Goal: Task Accomplishment & Management: Use online tool/utility

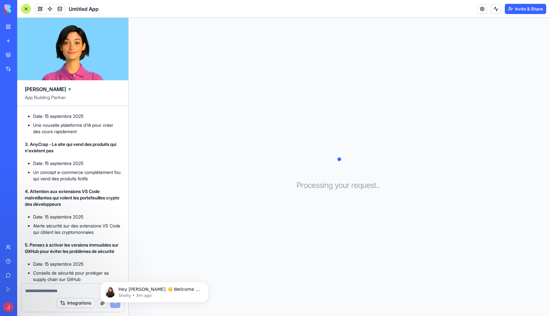
scroll to position [202, 0]
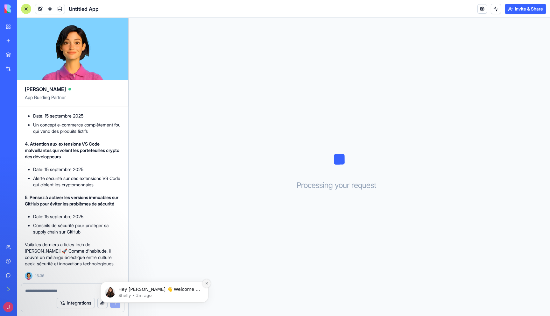
click at [208, 284] on icon "Dismiss notification" at bounding box center [207, 283] width 4 height 4
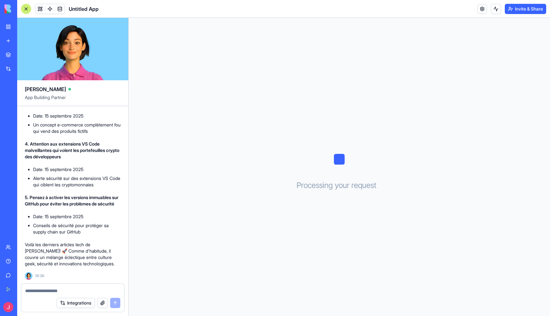
click at [92, 292] on textarea at bounding box center [72, 290] width 95 height 6
click at [73, 304] on button "Integrations" at bounding box center [76, 303] width 38 height 10
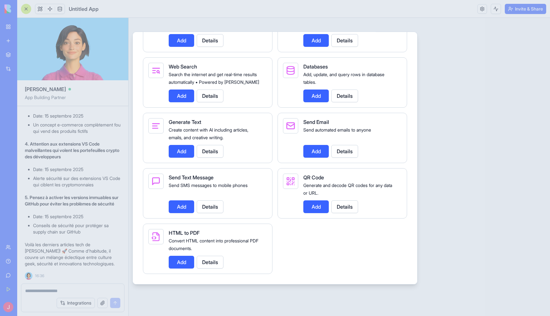
scroll to position [878, 0]
click at [75, 293] on div at bounding box center [275, 158] width 550 height 316
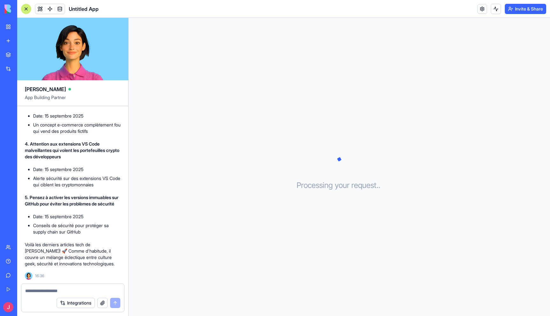
click at [75, 290] on textarea at bounding box center [72, 290] width 95 height 6
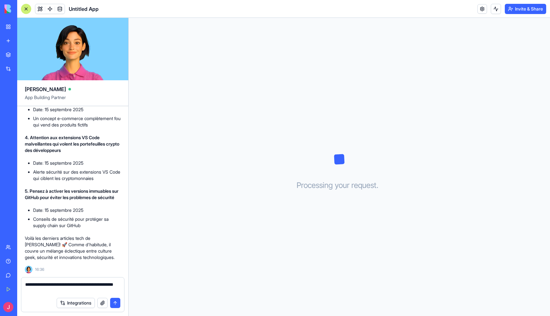
type textarea "**********"
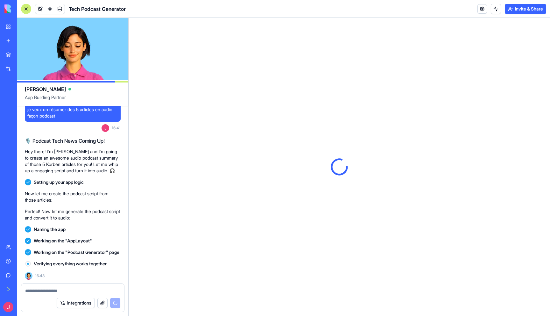
scroll to position [0, 0]
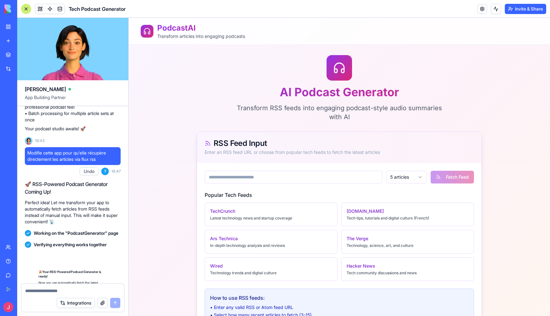
scroll to position [738, 0]
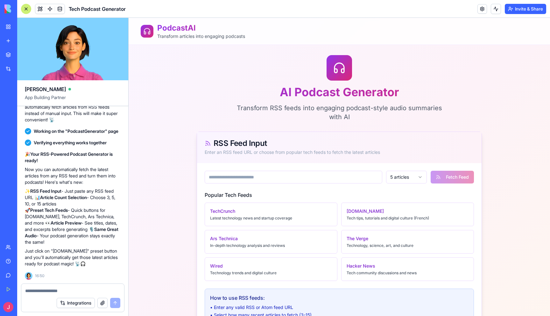
click at [509, 105] on main "AI Podcast Generator Transform RSS feeds into engaging podcast-style audio summ…" at bounding box center [339, 232] width 407 height 375
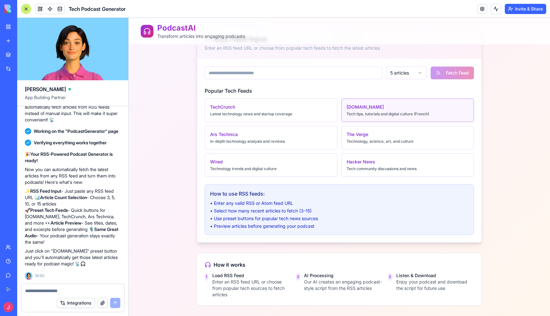
click at [365, 108] on div "[DOMAIN_NAME]" at bounding box center [388, 107] width 82 height 6
type input "**********"
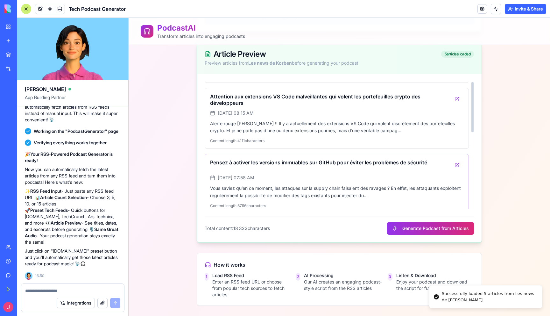
scroll to position [193, 0]
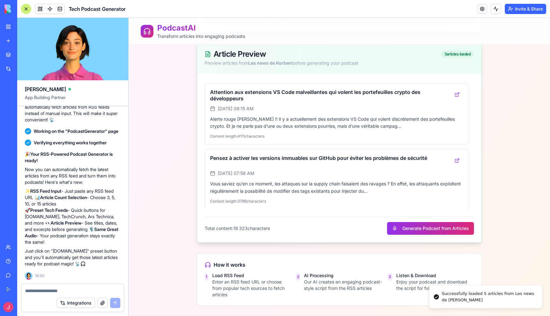
drag, startPoint x: 415, startPoint y: 228, endPoint x: 284, endPoint y: 230, distance: 131.5
click at [414, 228] on button "Generate Podcast from Articles" at bounding box center [430, 228] width 87 height 13
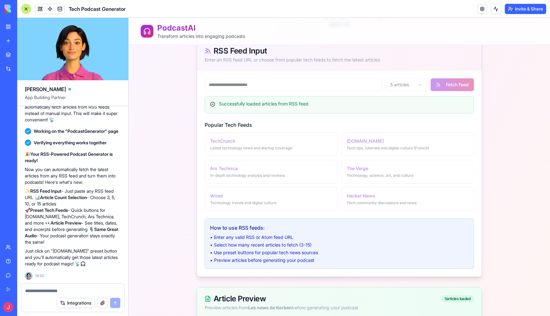
scroll to position [0, 0]
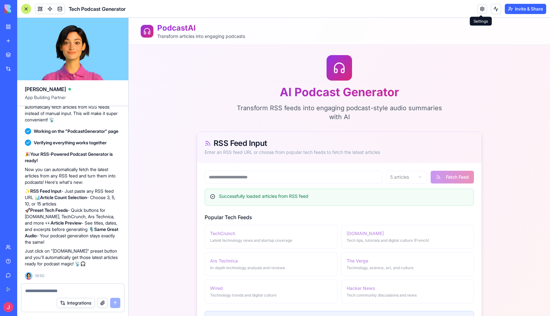
click at [482, 8] on link at bounding box center [482, 9] width 10 height 10
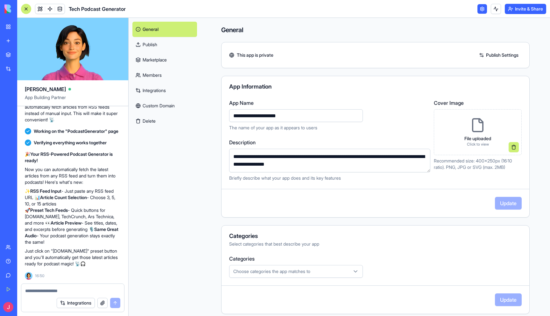
click at [504, 56] on link "Publish Settings" at bounding box center [499, 55] width 46 height 10
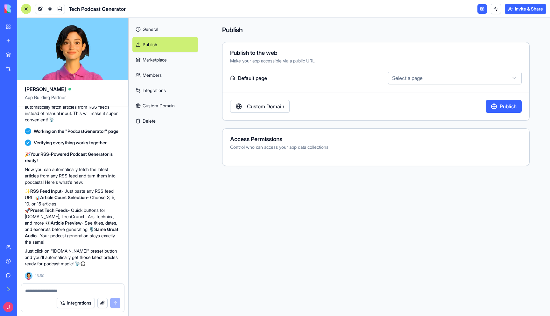
click at [436, 76] on html "BETA My Workspace New app Marketplace Integrations Recent Untitled App AI Logo …" at bounding box center [275, 158] width 550 height 316
select select "**********"
click at [496, 107] on button "Publish" at bounding box center [504, 106] width 36 height 13
click at [159, 60] on link "Marketplace" at bounding box center [165, 59] width 66 height 15
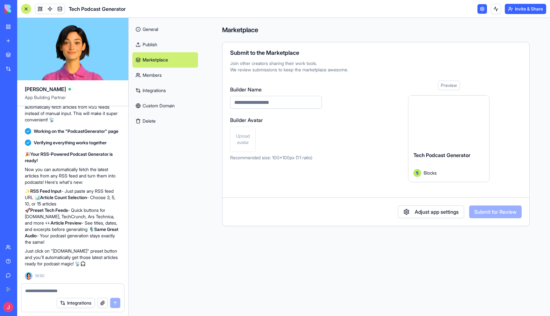
click at [154, 75] on link "Members" at bounding box center [165, 74] width 66 height 15
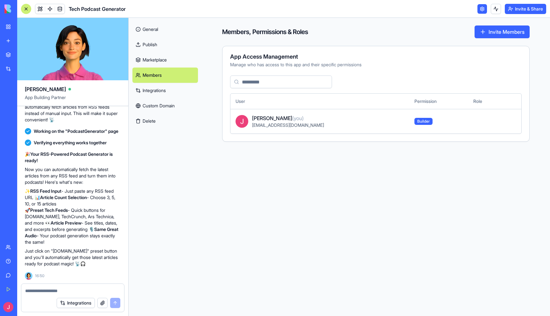
click at [156, 93] on link "Integrations" at bounding box center [165, 90] width 66 height 15
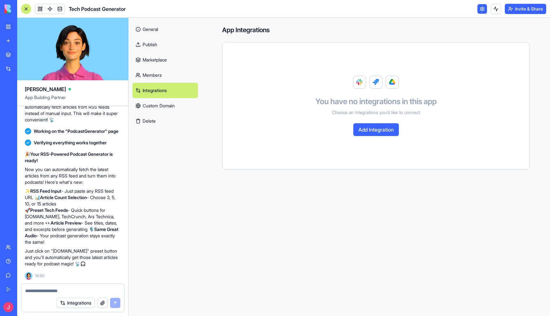
click at [163, 106] on link "Custom Domain" at bounding box center [165, 105] width 66 height 15
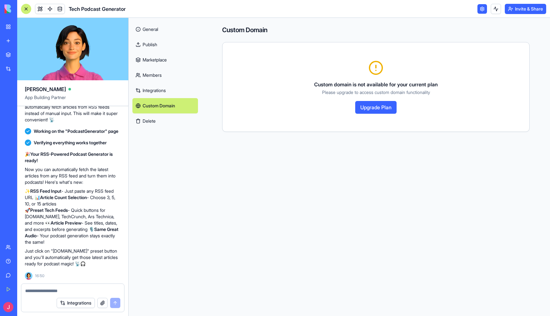
click at [153, 43] on link "Publish" at bounding box center [165, 44] width 66 height 15
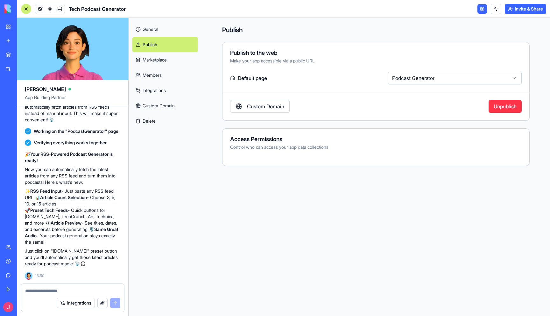
click at [151, 29] on link "General" at bounding box center [165, 29] width 66 height 15
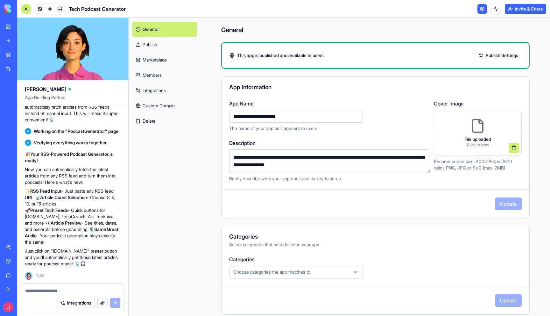
click at [495, 56] on link "Publish Settings" at bounding box center [498, 55] width 46 height 10
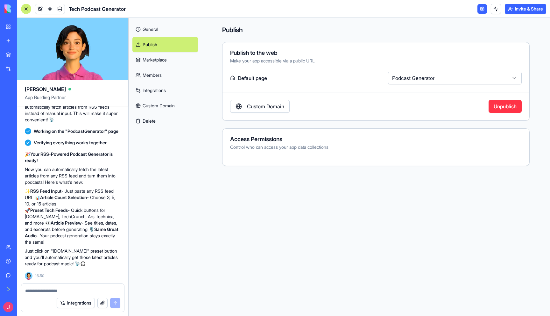
click at [142, 30] on link "General" at bounding box center [165, 29] width 66 height 15
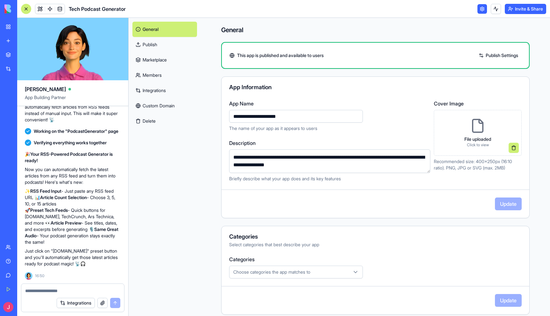
click at [521, 10] on button "Invite & Share" at bounding box center [525, 9] width 41 height 10
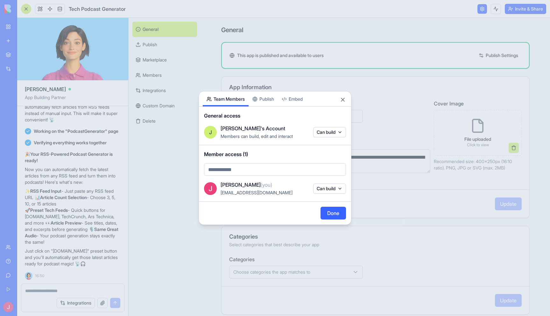
click at [269, 99] on div "Share App Team Members Publish Embed General access [PERSON_NAME]'s Account Mem…" at bounding box center [275, 158] width 153 height 134
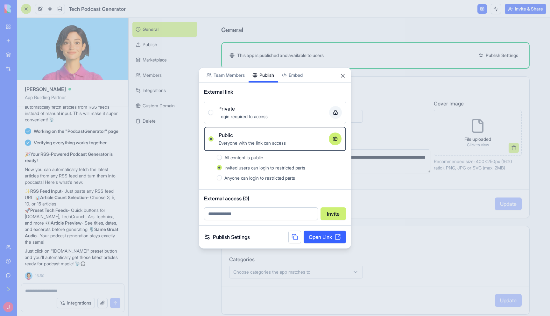
click at [239, 157] on span "All content is public" at bounding box center [243, 157] width 39 height 5
click at [222, 157] on button "All content is public" at bounding box center [219, 157] width 5 height 5
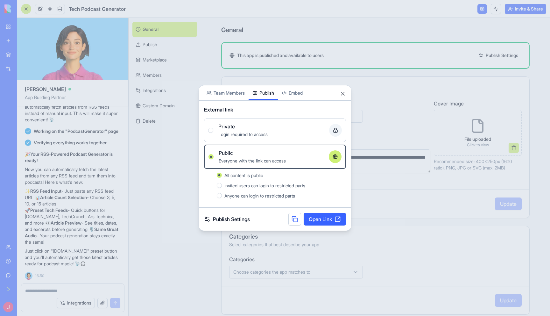
click at [327, 221] on link "Open Link" at bounding box center [325, 219] width 42 height 13
click at [92, 170] on div at bounding box center [275, 158] width 550 height 316
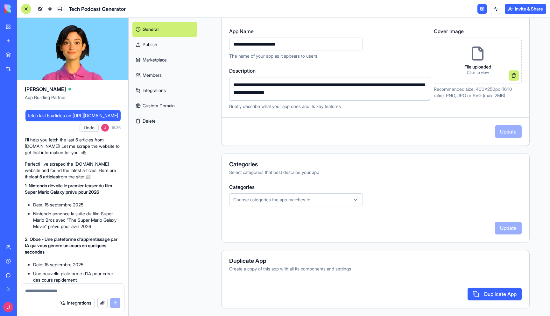
drag, startPoint x: 32, startPoint y: 115, endPoint x: 122, endPoint y: 114, distance: 90.7
copy span "fetch last 5 articles on [URL][DOMAIN_NAME]"
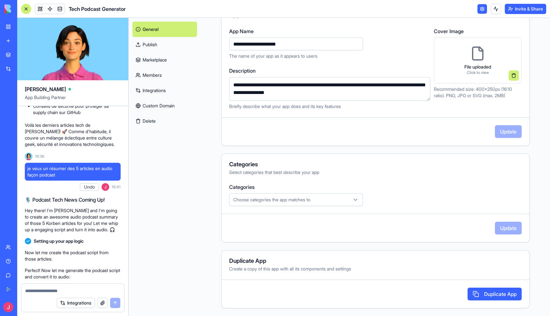
scroll to position [323, 0]
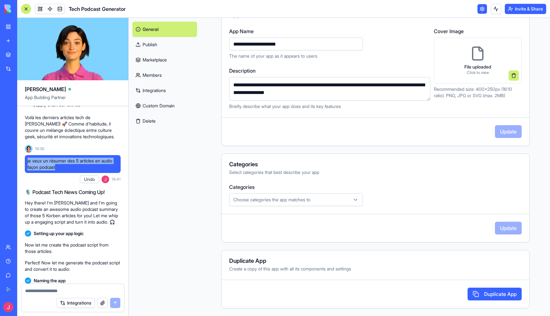
drag, startPoint x: 68, startPoint y: 173, endPoint x: 27, endPoint y: 169, distance: 41.0
click at [27, 169] on span "je veux un résumer des 5 articles en audio façon podcast" at bounding box center [72, 164] width 91 height 13
copy span "je veux un résumer des 5 articles en audio façon podcast"
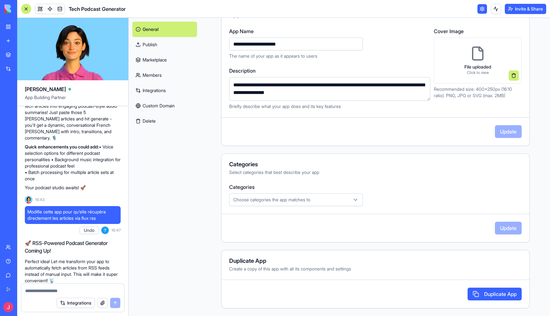
scroll to position [560, 0]
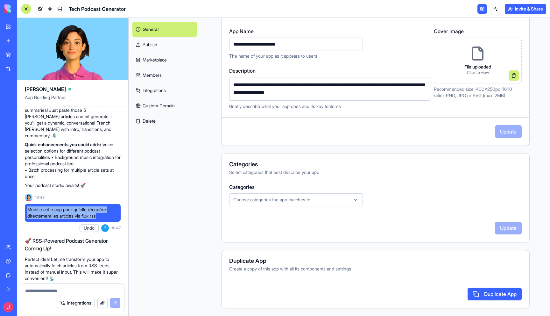
drag, startPoint x: 28, startPoint y: 222, endPoint x: 114, endPoint y: 227, distance: 86.1
click at [114, 219] on span "Modifie cette app pour qu'elle récupère directement les articles via flux rss" at bounding box center [72, 212] width 91 height 13
copy span "Modifie cette app pour qu'elle récupère directement les articles via flux rss"
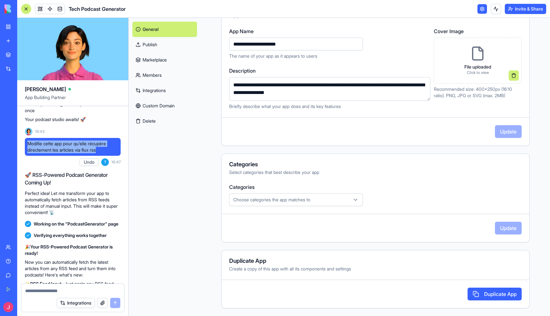
scroll to position [738, 0]
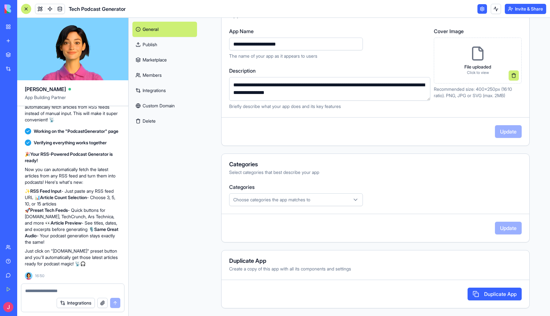
click at [5, 28] on link "My Workspace" at bounding box center [14, 26] width 25 height 13
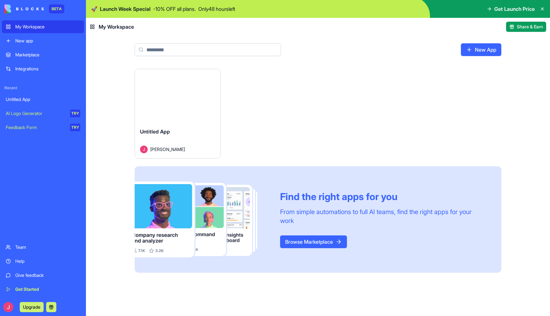
click at [36, 52] on div "Marketplace" at bounding box center [47, 55] width 65 height 6
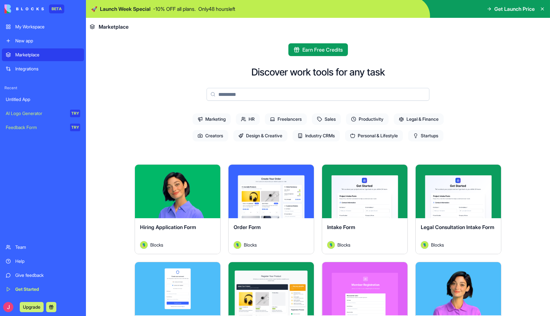
click at [109, 214] on main "Earn Free Credits Discover work tools for any task Marketing HR Freelancers Sal…" at bounding box center [318, 176] width 464 height 280
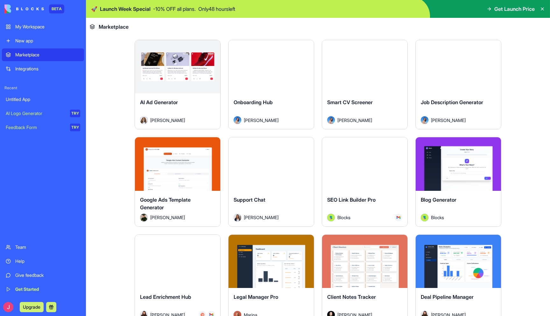
scroll to position [1608, 0]
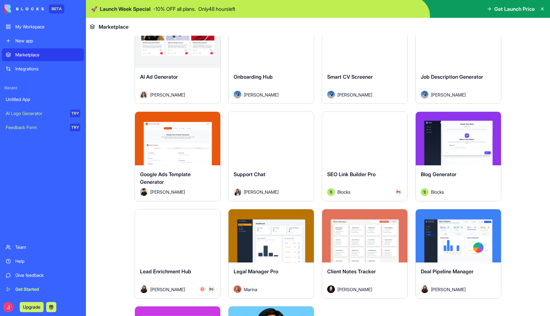
click at [50, 306] on button at bounding box center [51, 307] width 10 height 10
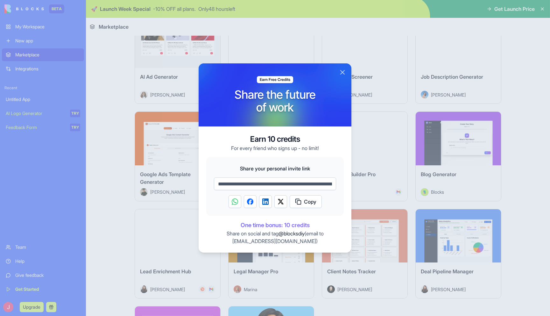
click at [343, 73] on button "Close" at bounding box center [343, 72] width 8 height 8
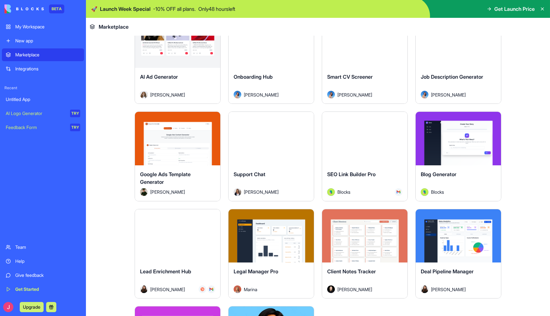
click at [506, 9] on span "Get Launch Price" at bounding box center [514, 9] width 40 height 8
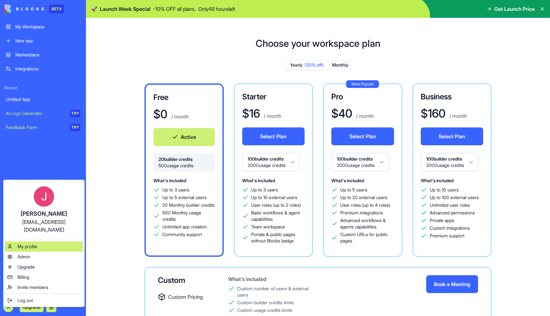
click at [43, 241] on div "My profile" at bounding box center [44, 246] width 78 height 10
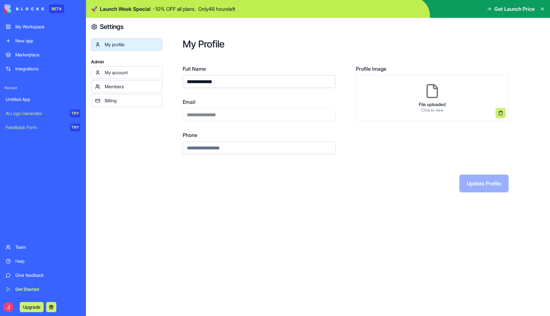
click at [123, 72] on div "My account" at bounding box center [131, 72] width 53 height 6
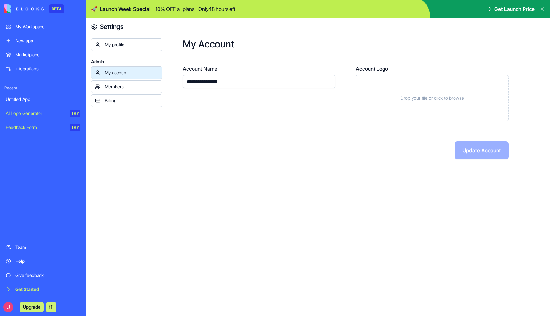
click at [123, 88] on div "Members" at bounding box center [131, 86] width 53 height 6
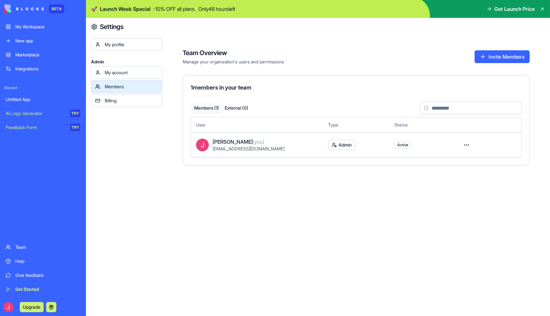
click at [120, 100] on div "Billing" at bounding box center [131, 100] width 53 height 6
